Goal: Find specific page/section: Find specific page/section

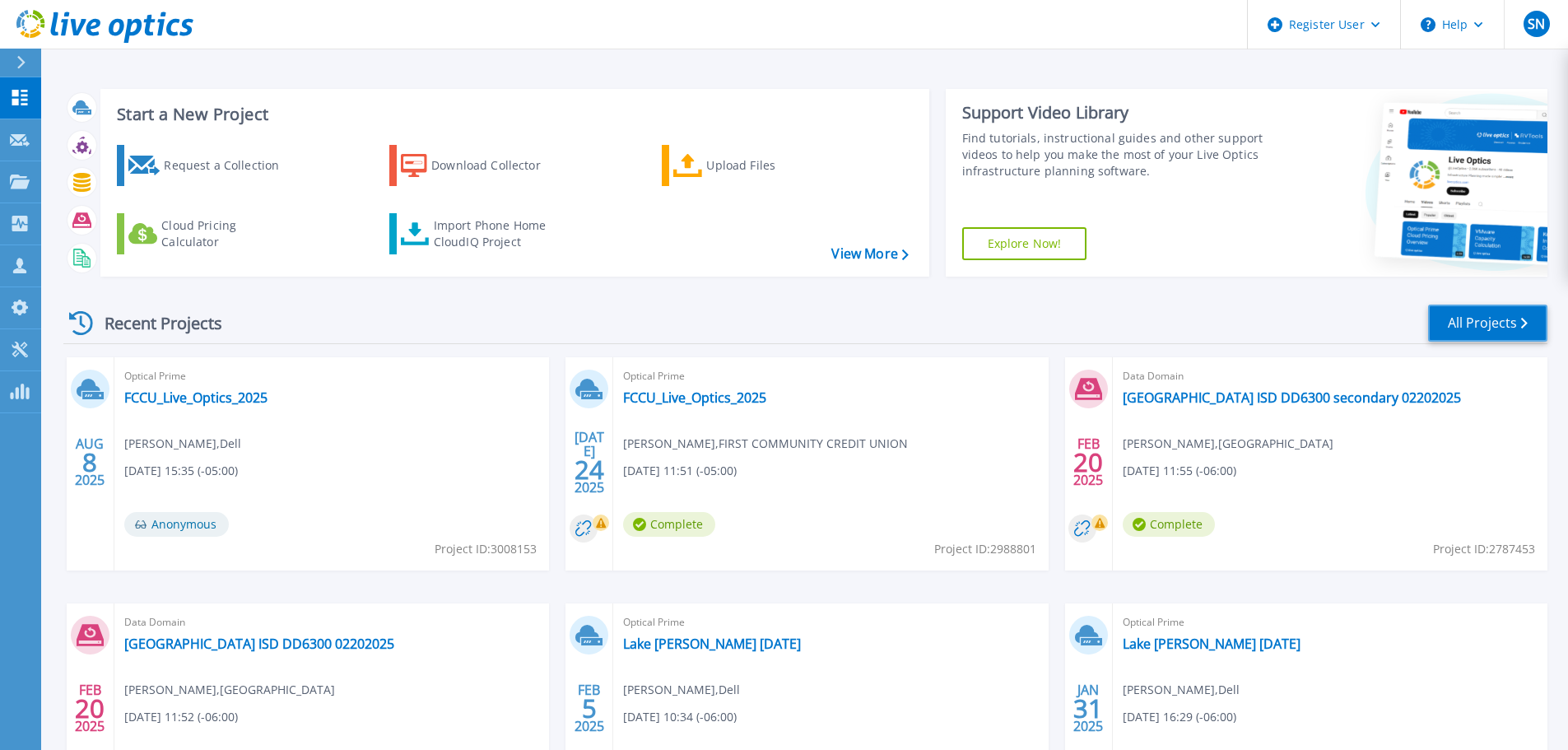
click at [1455, 317] on link "All Projects" at bounding box center [1488, 323] width 120 height 37
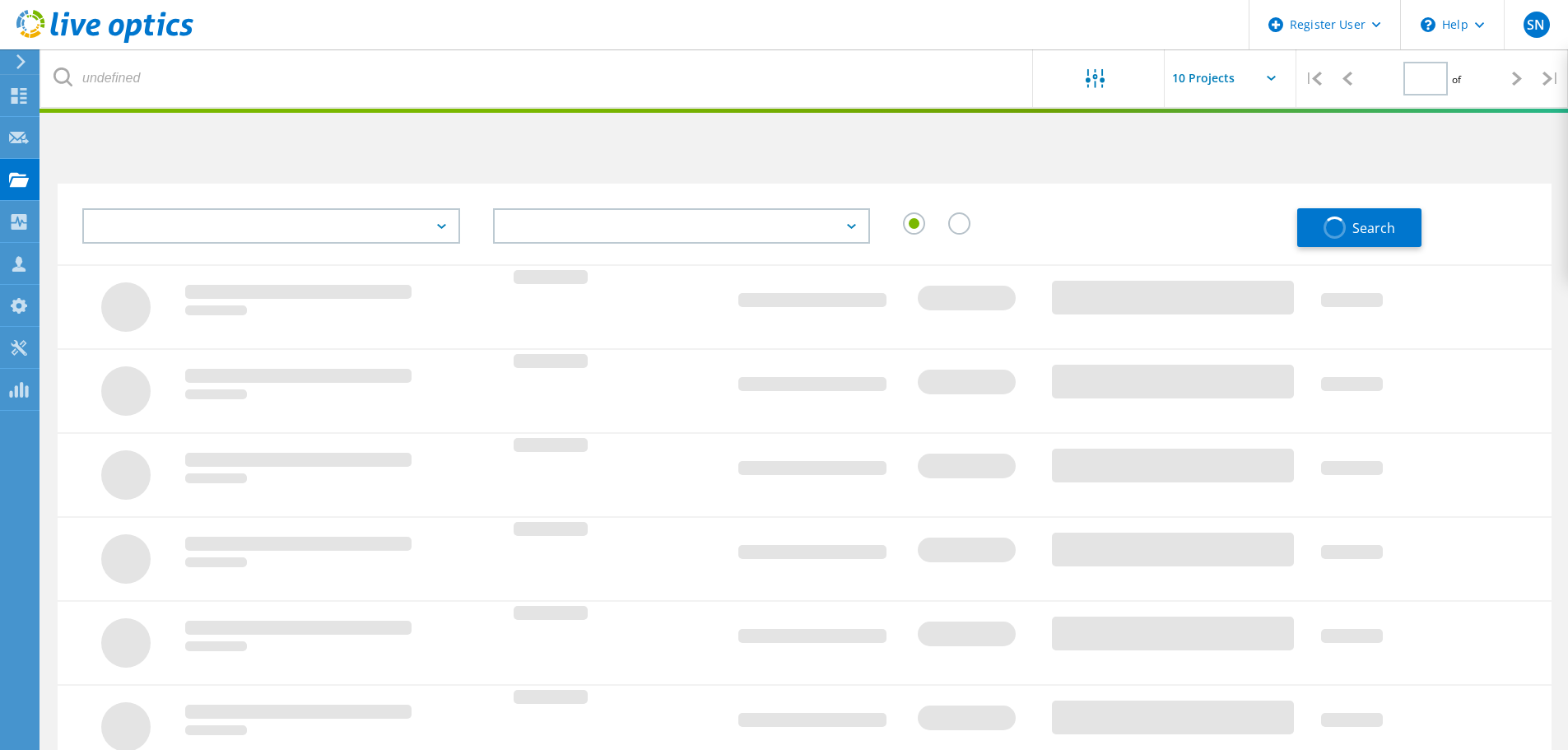
type input "1"
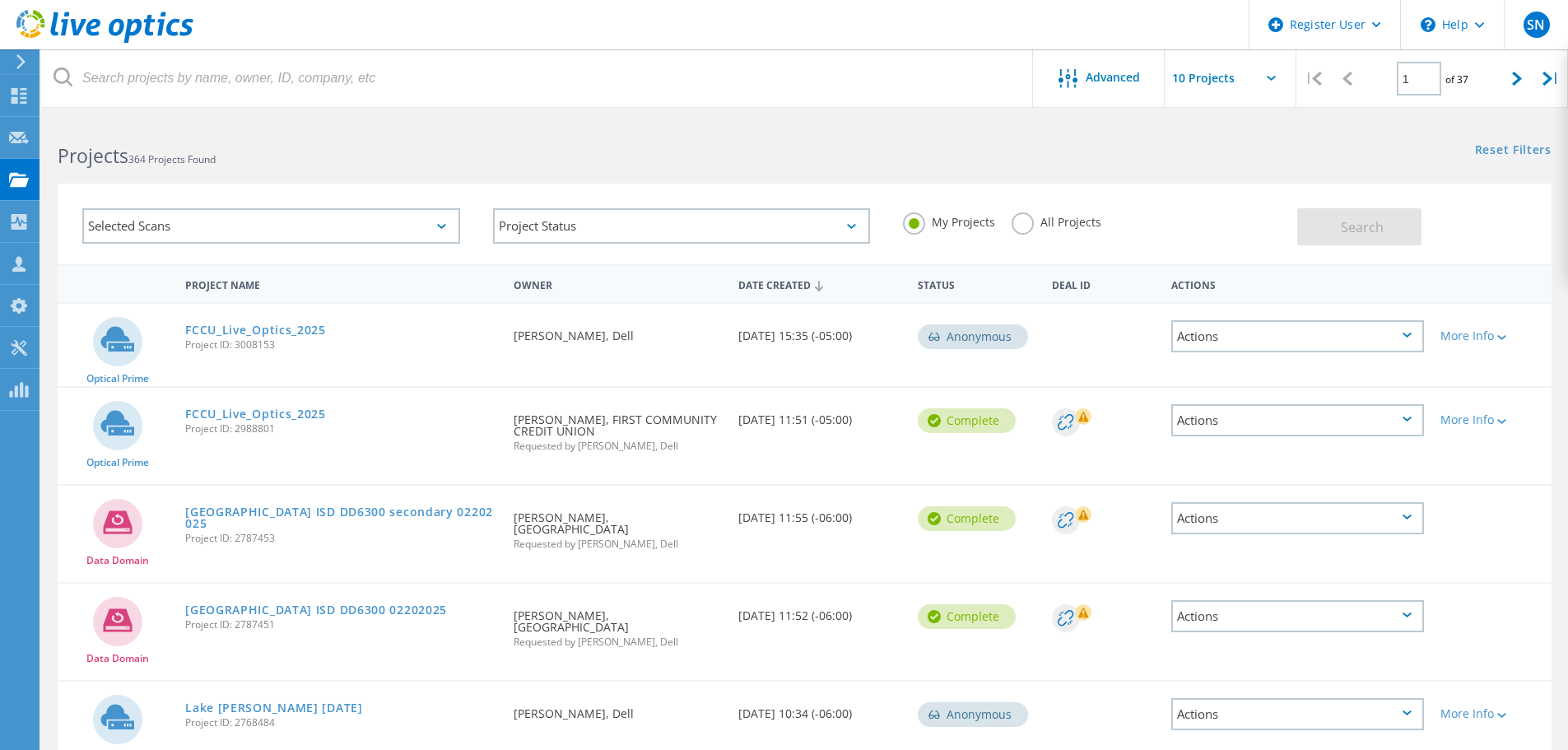
click at [1014, 224] on label "All Projects" at bounding box center [1056, 220] width 90 height 16
click at [0, 0] on input "All Projects" at bounding box center [0, 0] width 0 height 0
click at [1392, 226] on button "Search" at bounding box center [1360, 226] width 124 height 37
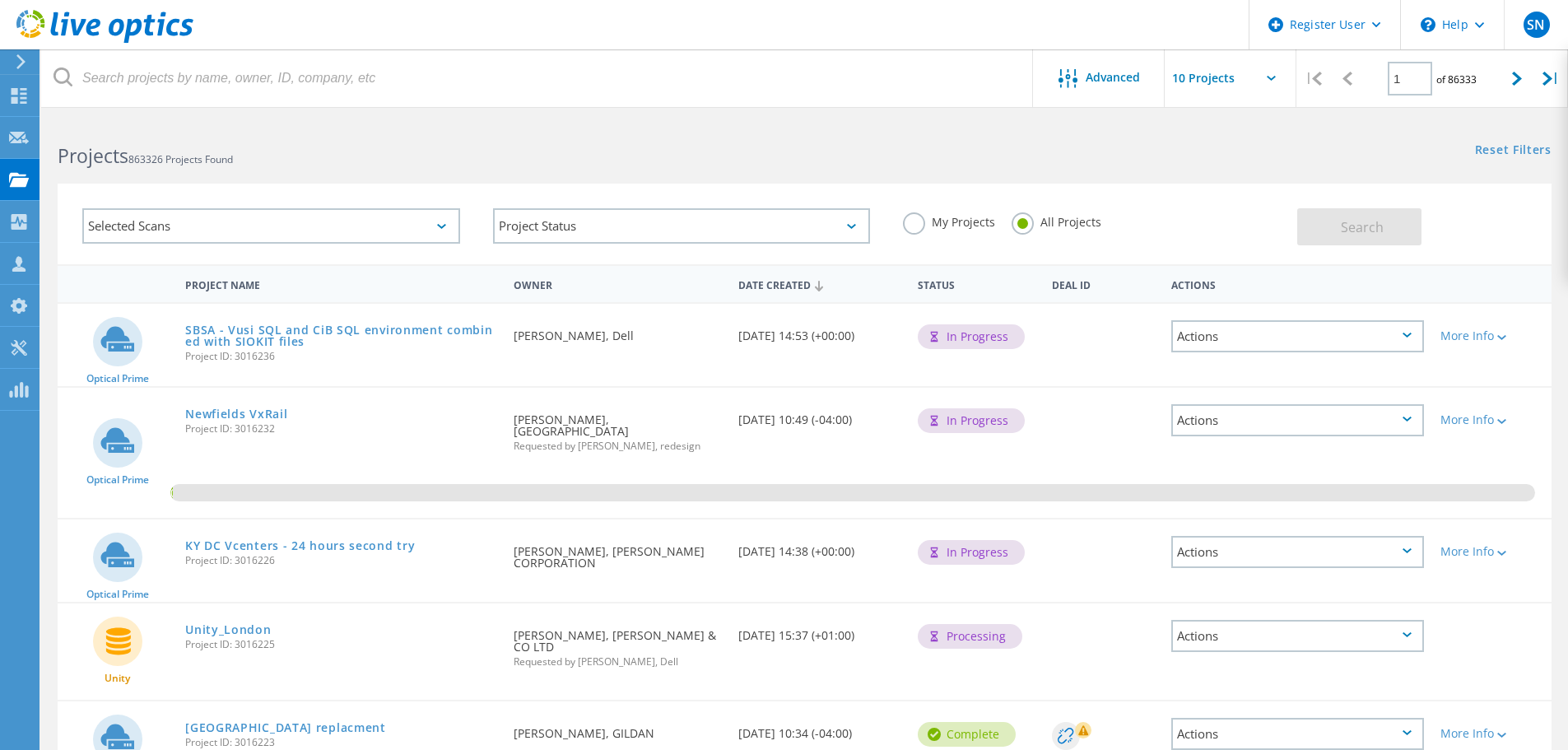
click at [183, 231] on div "Selected Scans" at bounding box center [271, 226] width 378 height 35
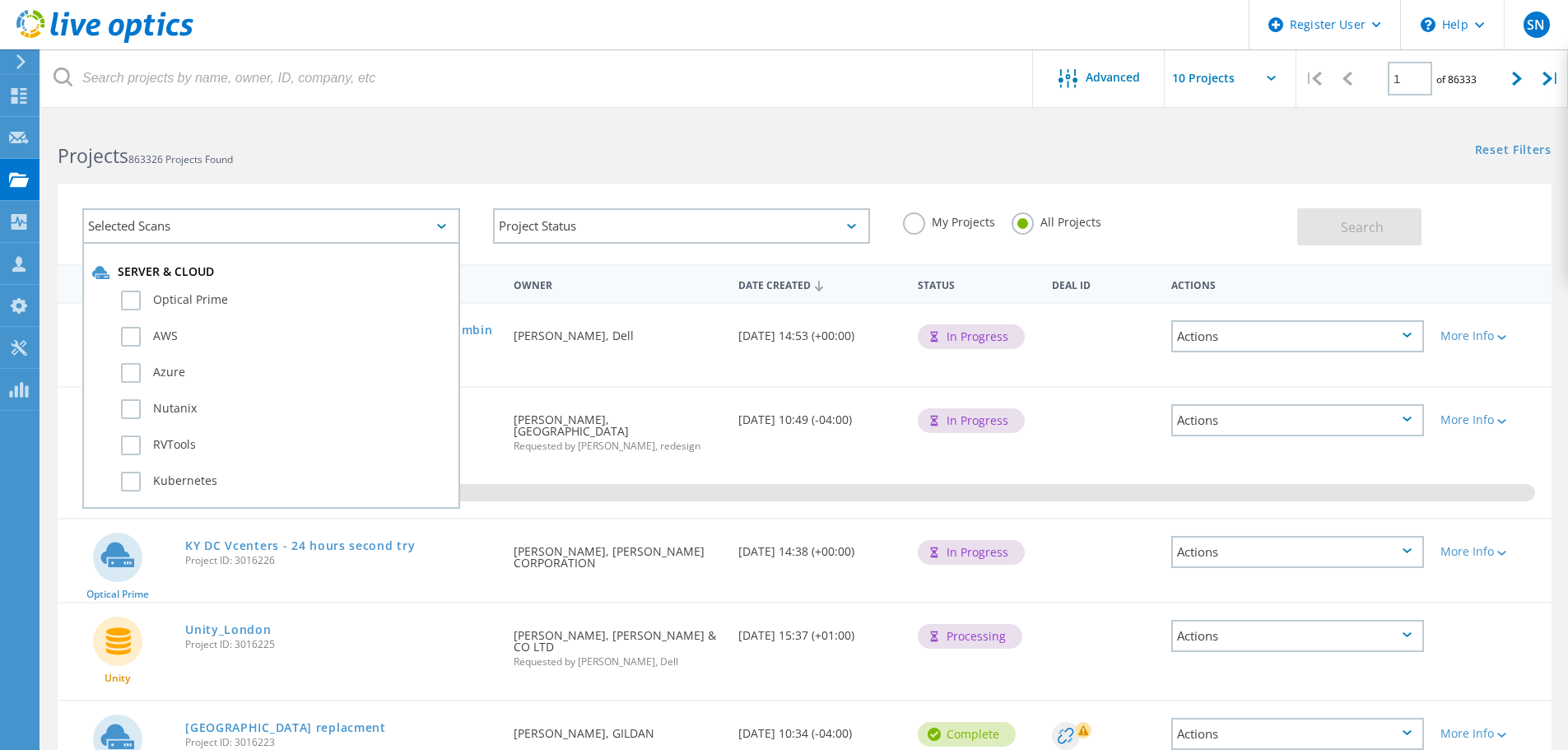
click at [330, 144] on h2 "Projects 863326 Projects Found" at bounding box center [422, 155] width 731 height 27
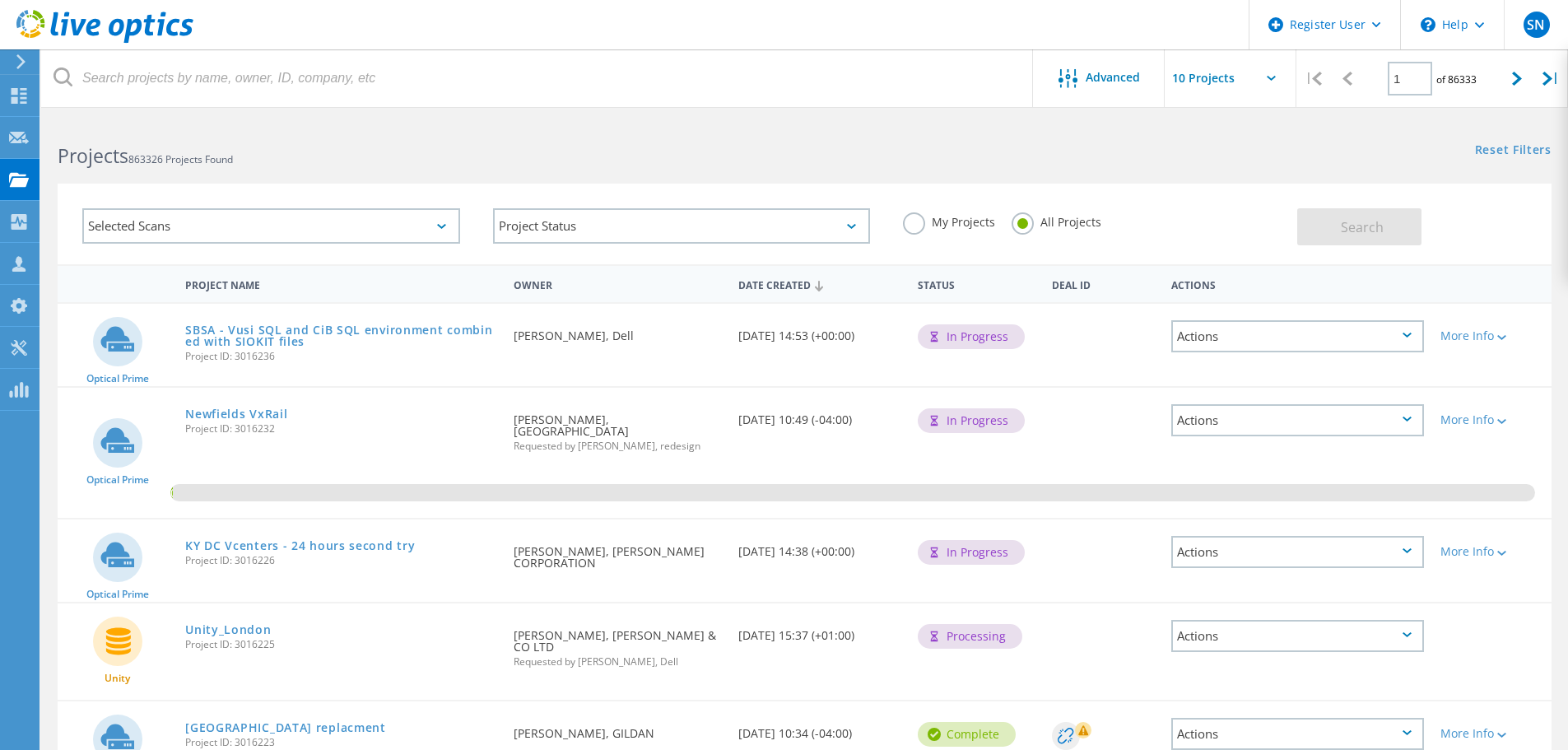
click at [297, 120] on div "Projects 863326 Projects Found" at bounding box center [422, 141] width 763 height 44
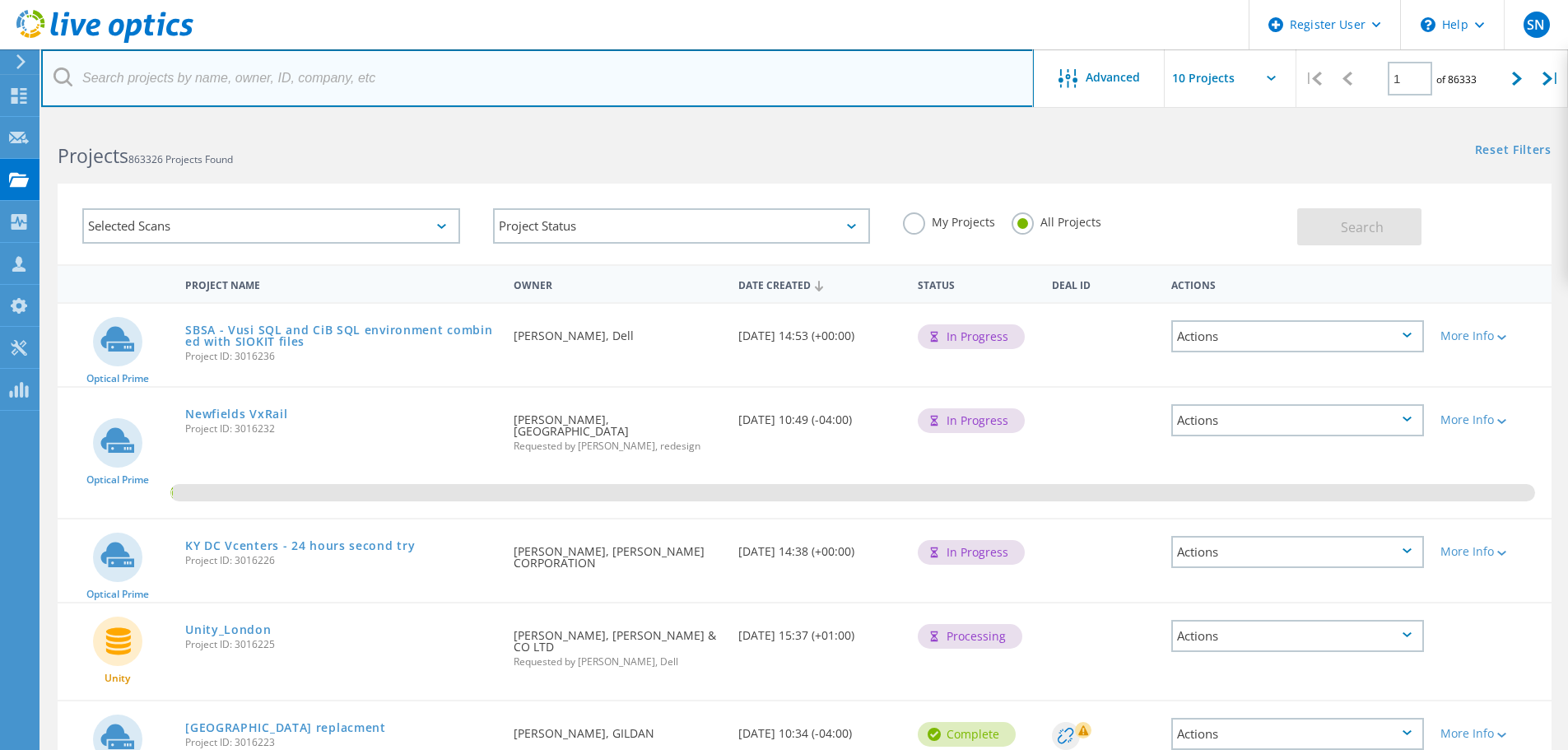
click at [245, 63] on input "text" at bounding box center [538, 78] width 993 height 58
type input "micah"
